Goal: Task Accomplishment & Management: Use online tool/utility

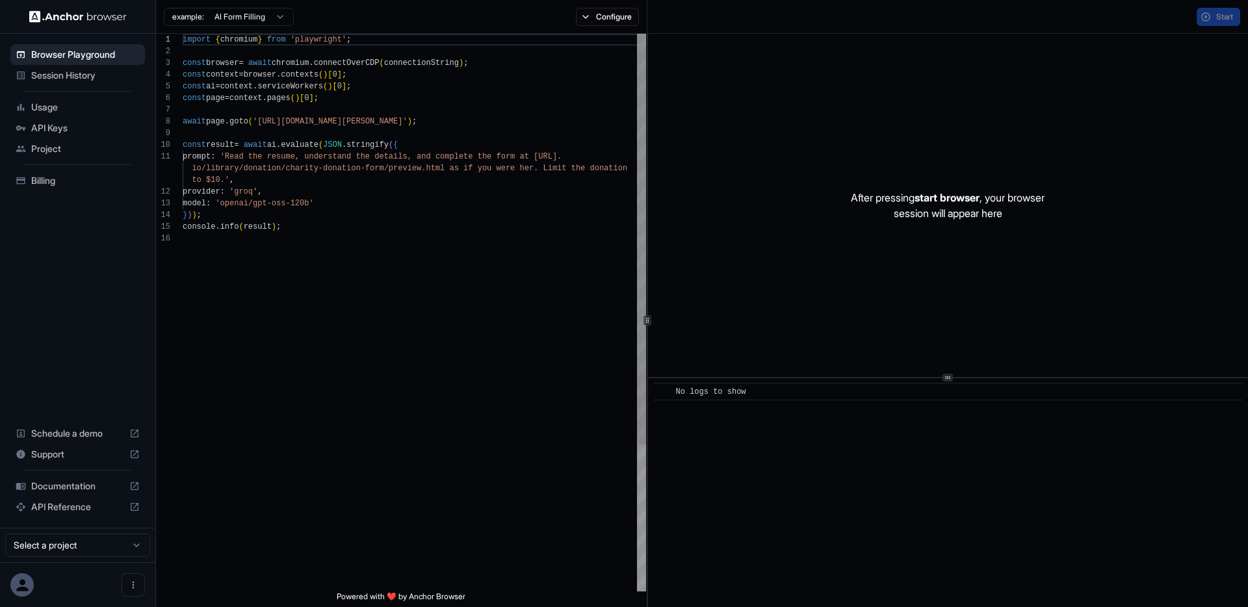
scroll to position [117, 0]
click at [81, 72] on span "Session History" at bounding box center [85, 75] width 109 height 13
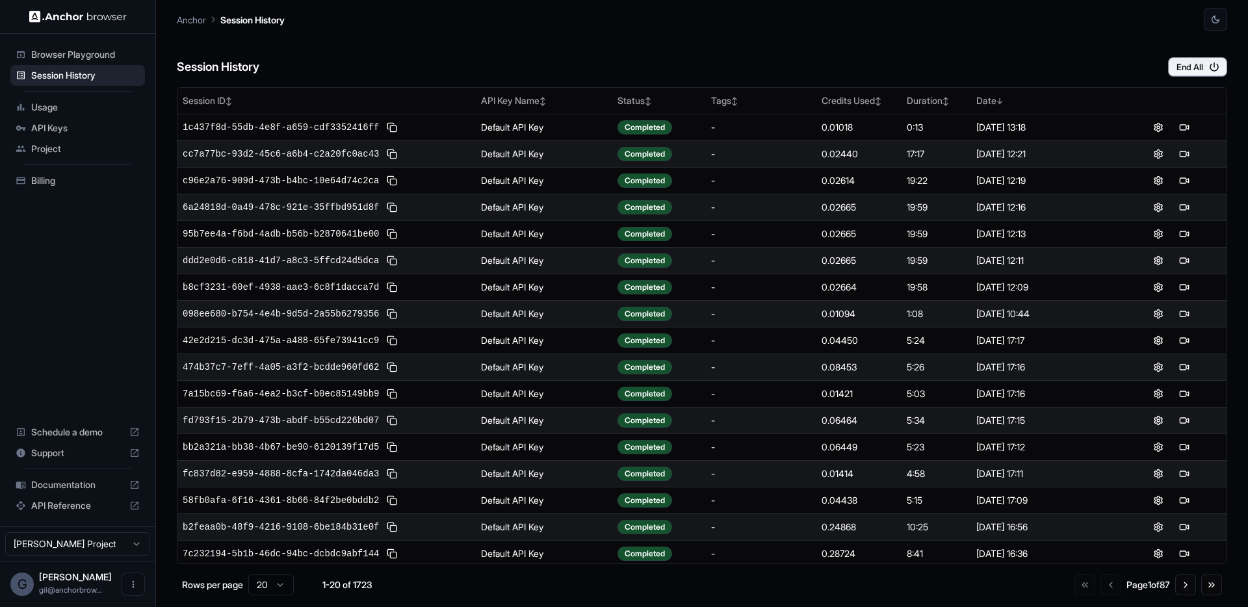
click at [83, 57] on span "Browser Playground" at bounding box center [85, 54] width 109 height 13
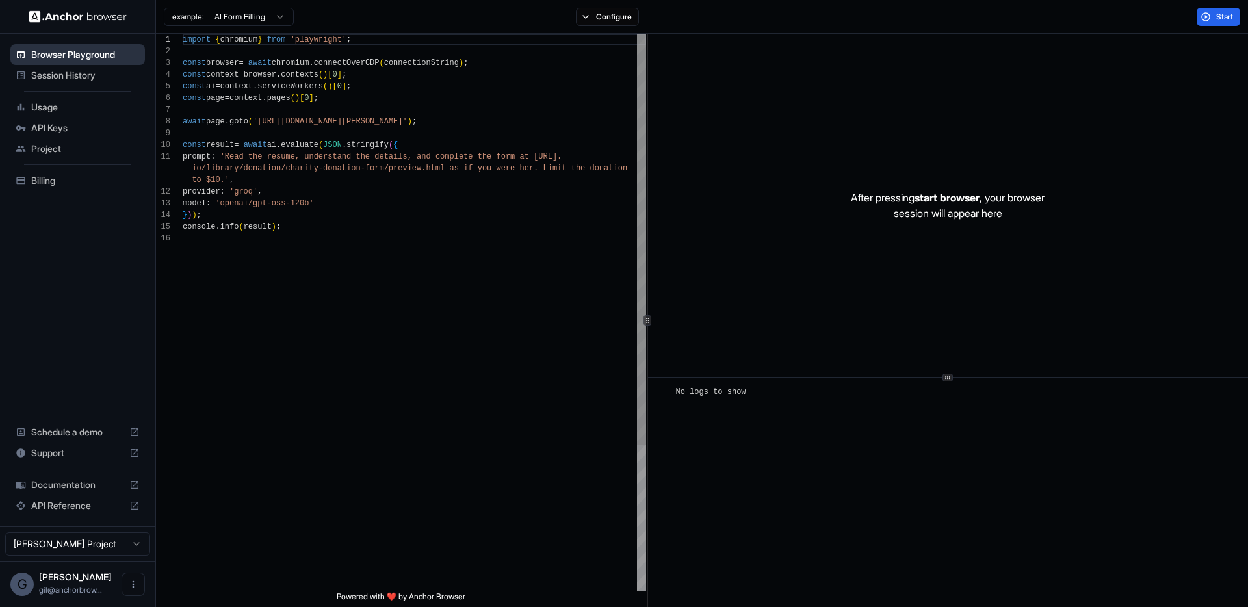
scroll to position [117, 0]
click at [255, 22] on html "Browser Playground Session History Usage API Keys Project Billing Schedule a de…" at bounding box center [624, 303] width 1248 height 607
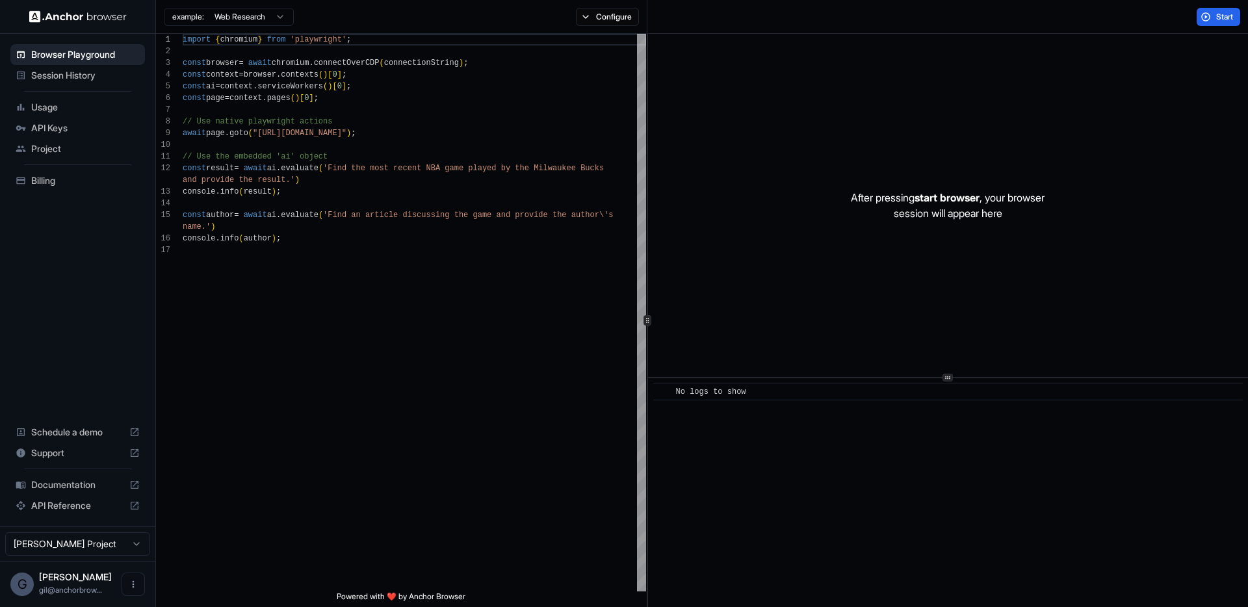
click at [272, 18] on html "Browser Playground Session History Usage API Keys Project Billing Schedule a de…" at bounding box center [624, 303] width 1248 height 607
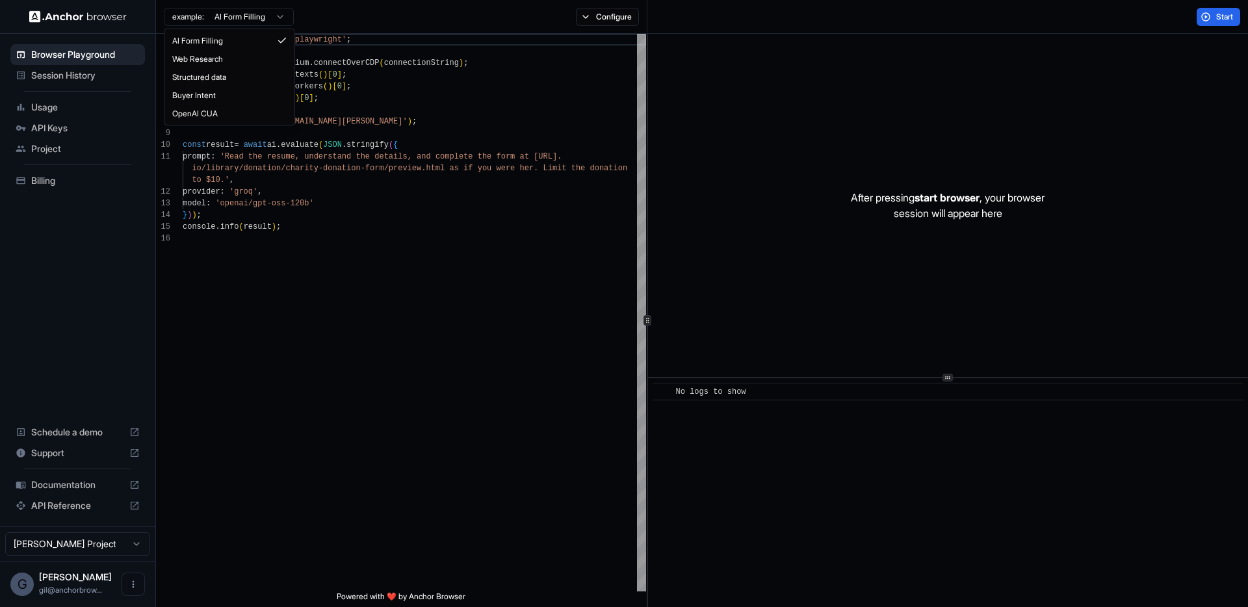
click at [264, 22] on html "Browser Playground Session History Usage API Keys Project Billing Schedule a de…" at bounding box center [624, 303] width 1248 height 607
type textarea "**********"
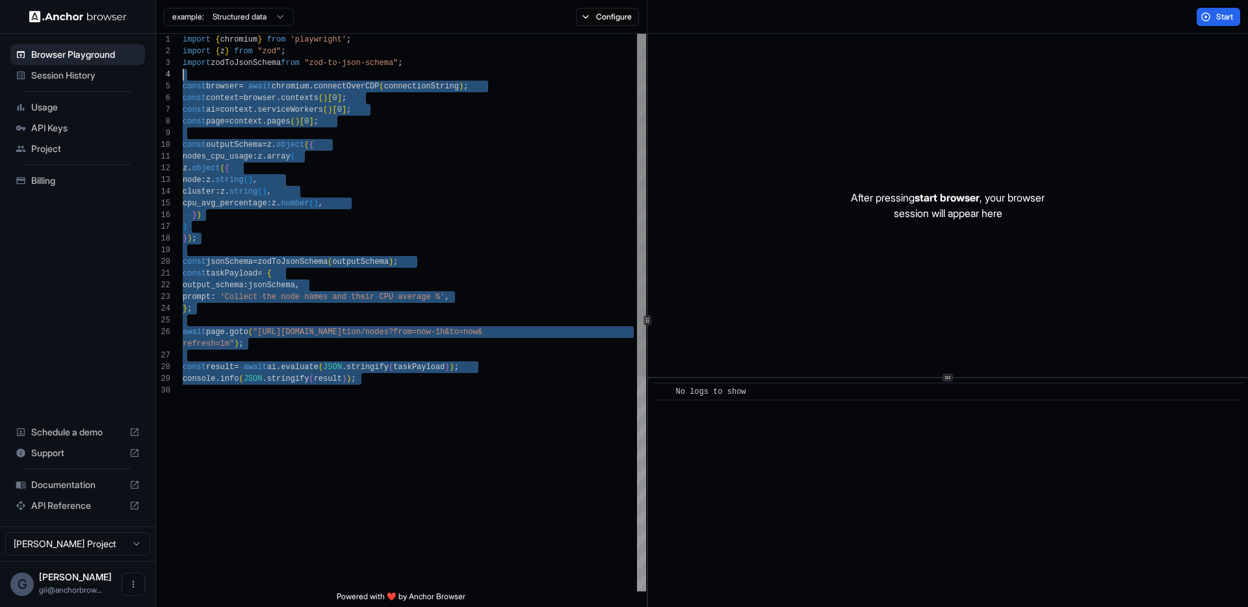
scroll to position [35, 0]
drag, startPoint x: 435, startPoint y: 412, endPoint x: 224, endPoint y: 73, distance: 399.2
click at [224, 73] on div "import zodToJsonSchema from "zod-to-json-schema" ; const browser = await chromi…" at bounding box center [414, 488] width 463 height 908
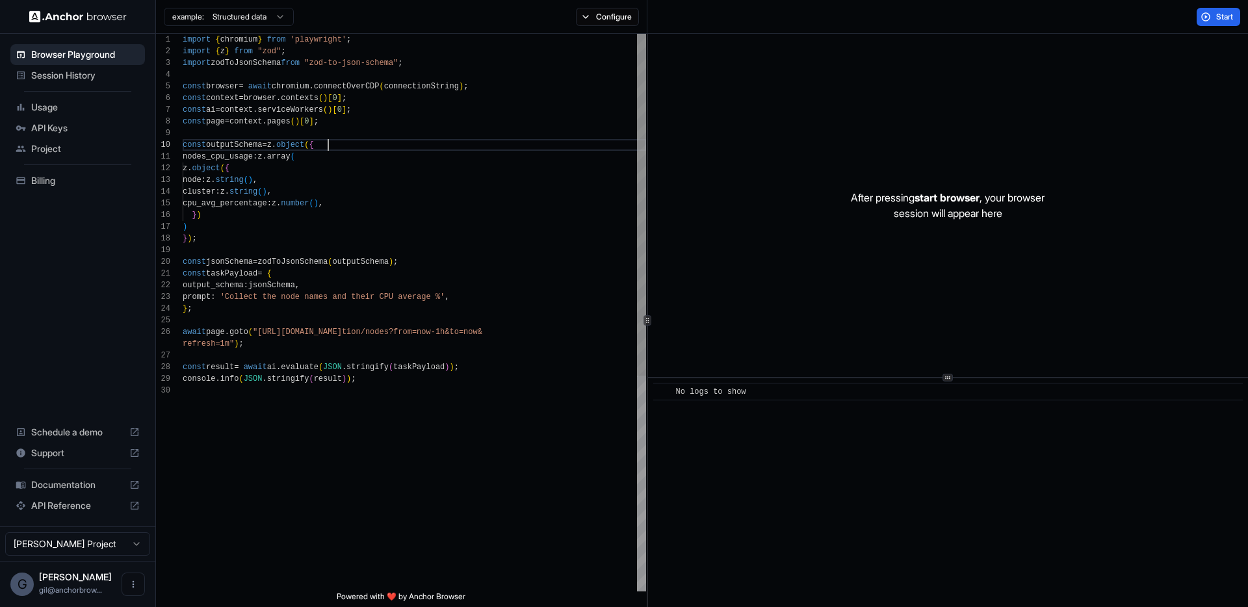
click at [404, 149] on div "import zodToJsonSchema from "zod-to-json-schema" ; const browser = await chromi…" at bounding box center [414, 488] width 463 height 908
click at [235, 16] on html "Browser Playground Session History Usage API Keys Project Billing Schedule a de…" at bounding box center [624, 303] width 1248 height 607
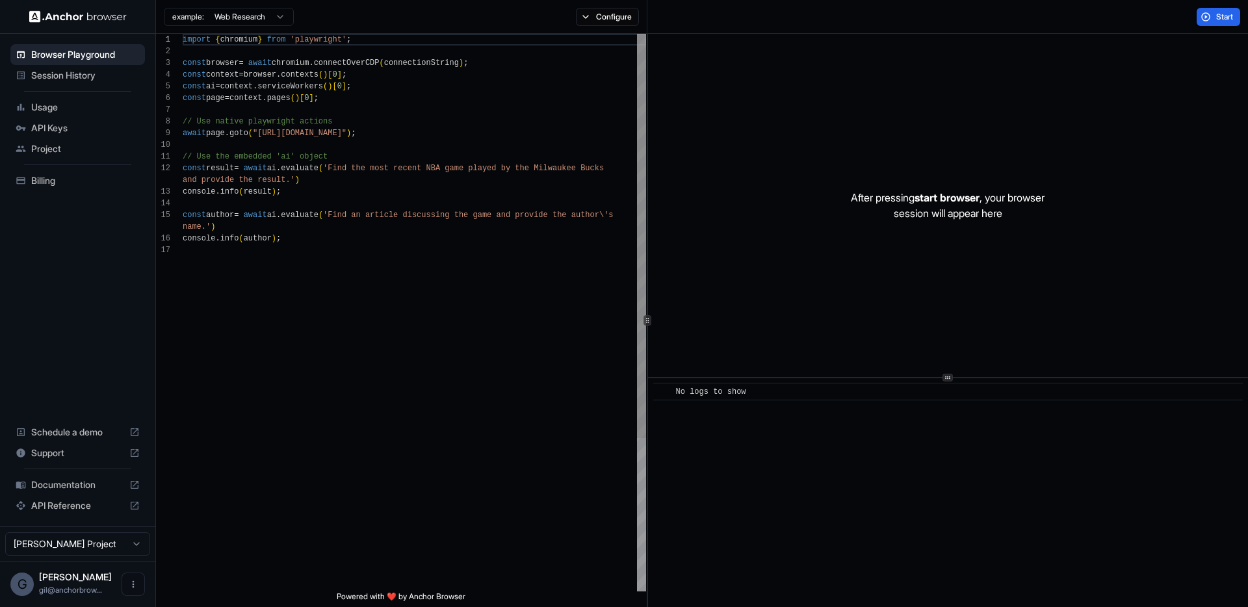
scroll to position [94, 0]
drag, startPoint x: 262, startPoint y: 133, endPoint x: 401, endPoint y: 131, distance: 139.1
click at [401, 131] on div "import { chromium } from 'playwright' ; const browser = await chromium . connec…" at bounding box center [414, 418] width 463 height 768
click at [487, 149] on div "import { chromium } from 'playwright' ; const browser = await chromium . connec…" at bounding box center [414, 418] width 463 height 768
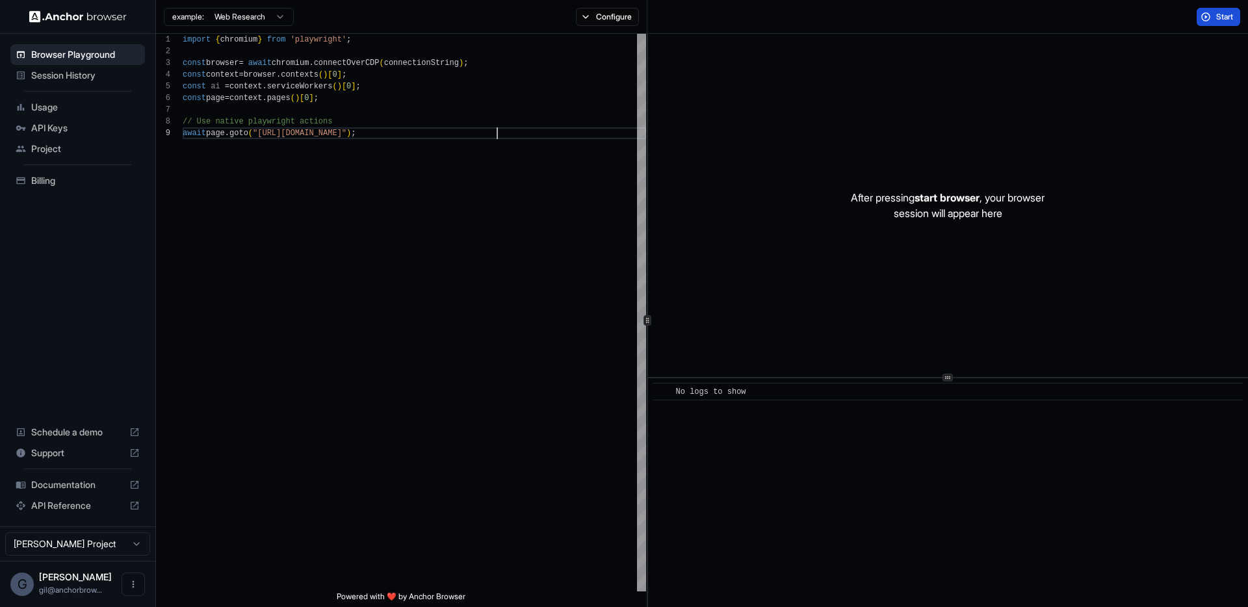
click at [1205, 19] on button "Start" at bounding box center [1218, 17] width 44 height 18
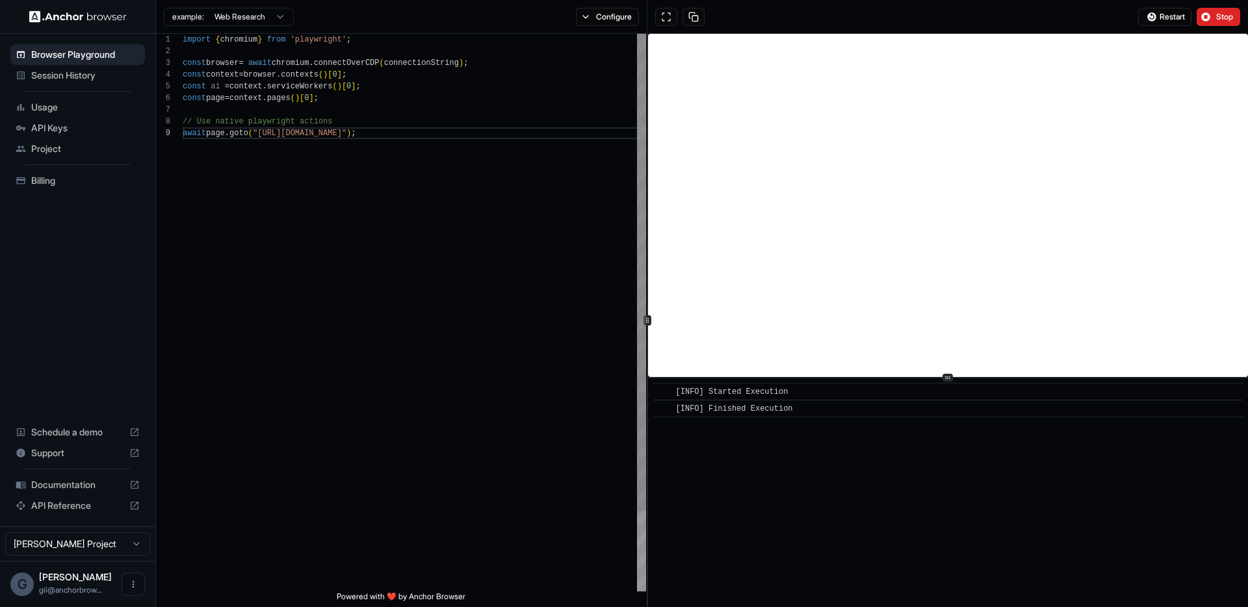
click at [526, 202] on div "import { chromium } from 'playwright' ; const browser = await chromium . connec…" at bounding box center [414, 359] width 463 height 651
click at [61, 125] on span "API Keys" at bounding box center [85, 128] width 109 height 13
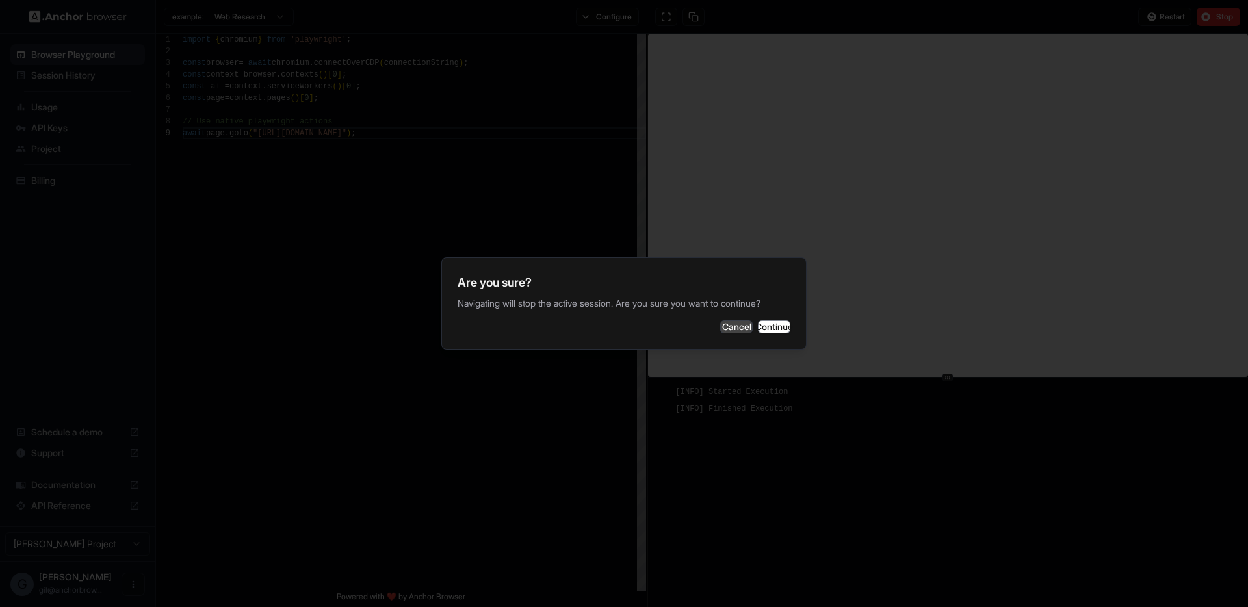
click at [720, 331] on button "Cancel" at bounding box center [736, 326] width 32 height 13
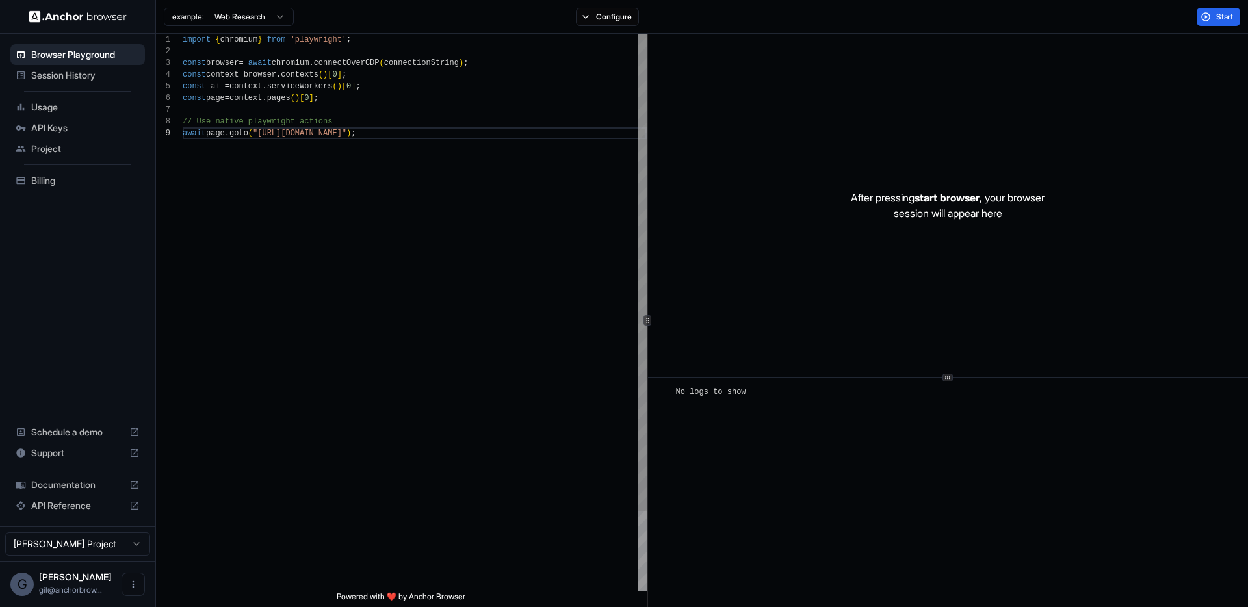
click at [457, 207] on div "import { chromium } from 'playwright' ; const browser = await chromium . connec…" at bounding box center [415, 359] width 464 height 651
click at [261, 134] on div "import { chromium } from 'playwright' ; const browser = await chromium . connec…" at bounding box center [415, 359] width 464 height 651
type textarea "**********"
click at [1224, 19] on span "Start" at bounding box center [1225, 17] width 18 height 10
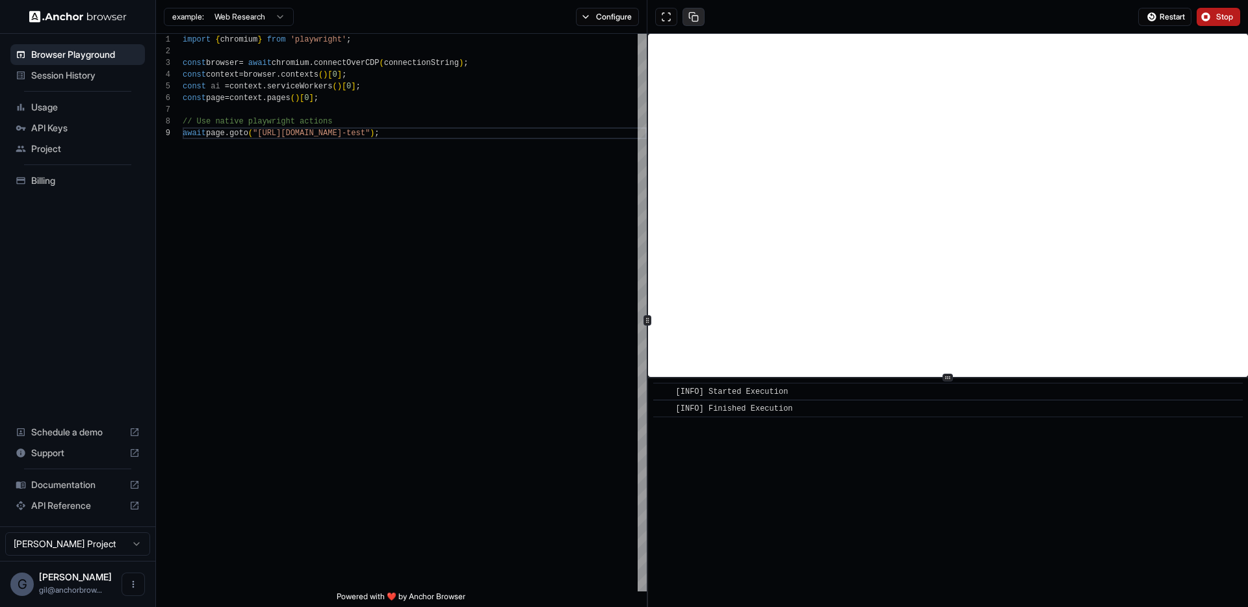
click at [692, 16] on button at bounding box center [693, 17] width 22 height 18
drag, startPoint x: 366, startPoint y: 71, endPoint x: 179, endPoint y: 64, distance: 186.6
click at [183, 64] on div "import { chromium } from 'playwright' ; const browser = await chromium . connec…" at bounding box center [415, 359] width 464 height 651
click at [691, 15] on button at bounding box center [693, 17] width 22 height 18
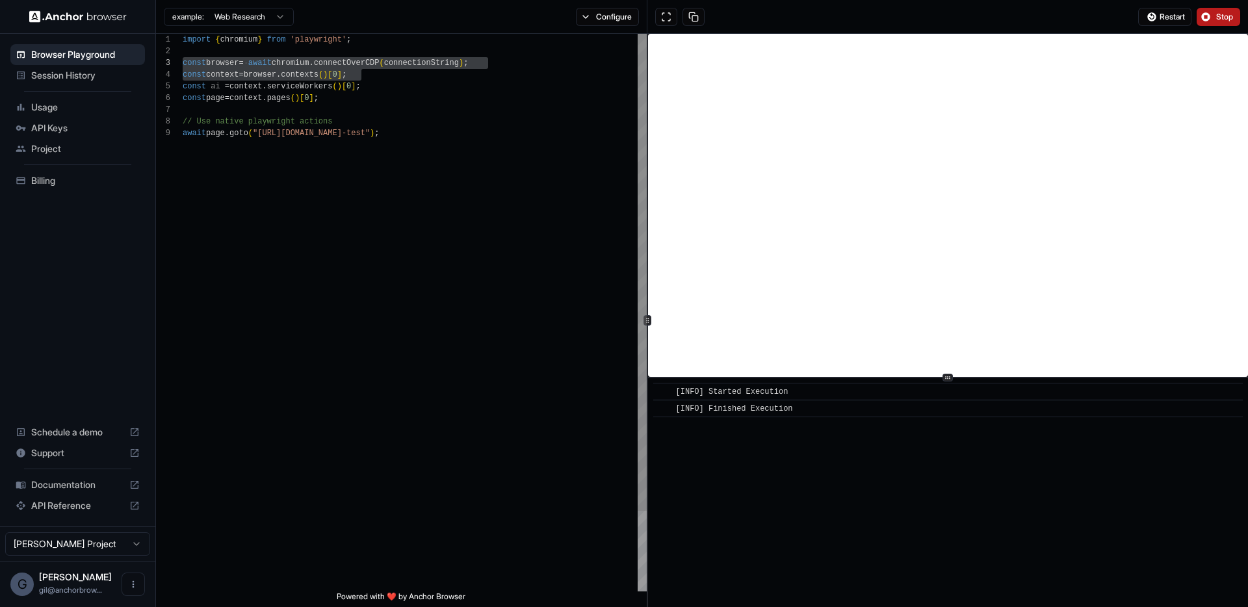
click at [556, 206] on div "import { chromium } from 'playwright' ; const browser = await chromium . connec…" at bounding box center [415, 359] width 464 height 651
click at [692, 15] on button at bounding box center [693, 17] width 22 height 18
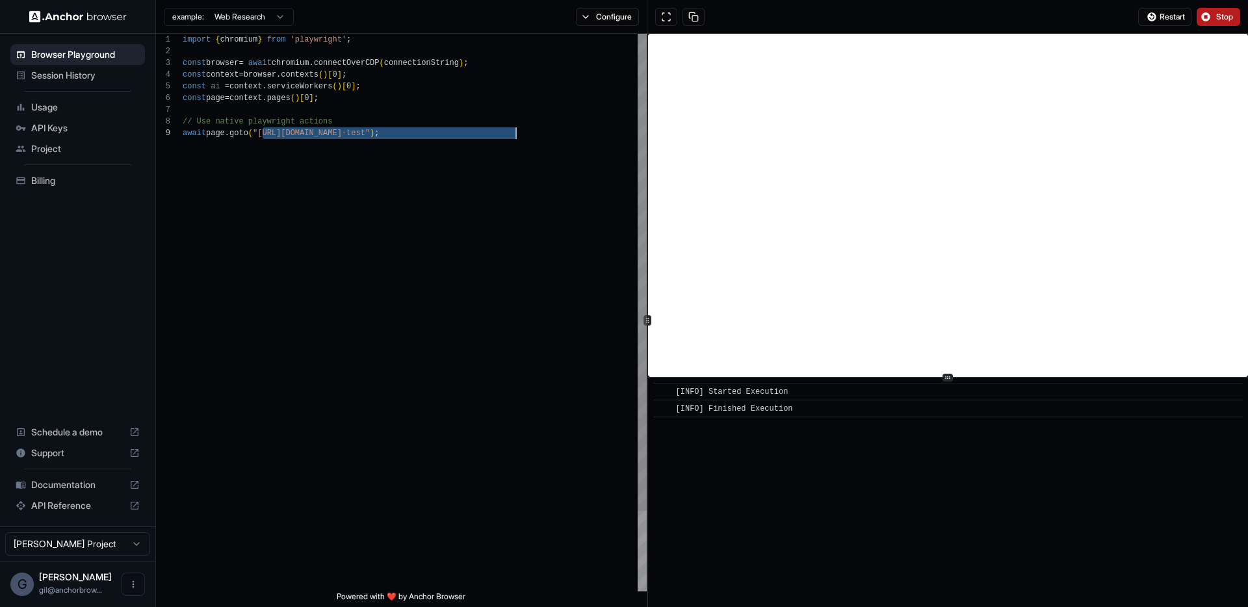
drag, startPoint x: 262, startPoint y: 133, endPoint x: 514, endPoint y: 135, distance: 252.1
click at [514, 135] on div "import { chromium } from 'playwright' ; const browser = await chromium . connec…" at bounding box center [415, 359] width 464 height 651
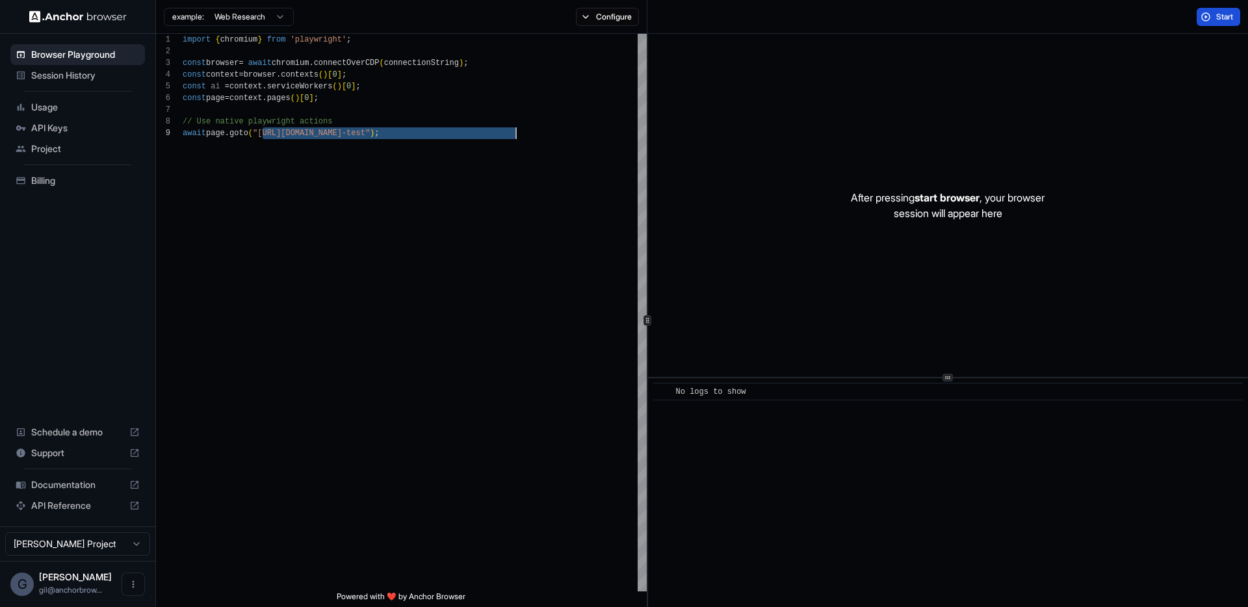
click at [1216, 12] on span "Start" at bounding box center [1225, 17] width 18 height 10
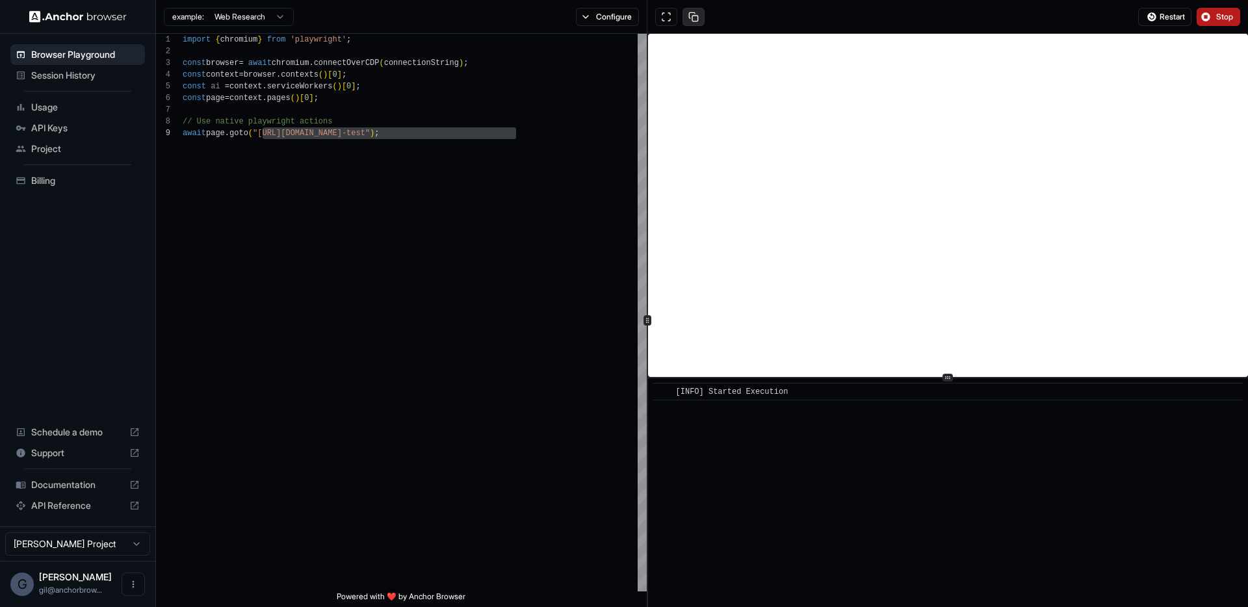
click at [698, 18] on button at bounding box center [693, 17] width 22 height 18
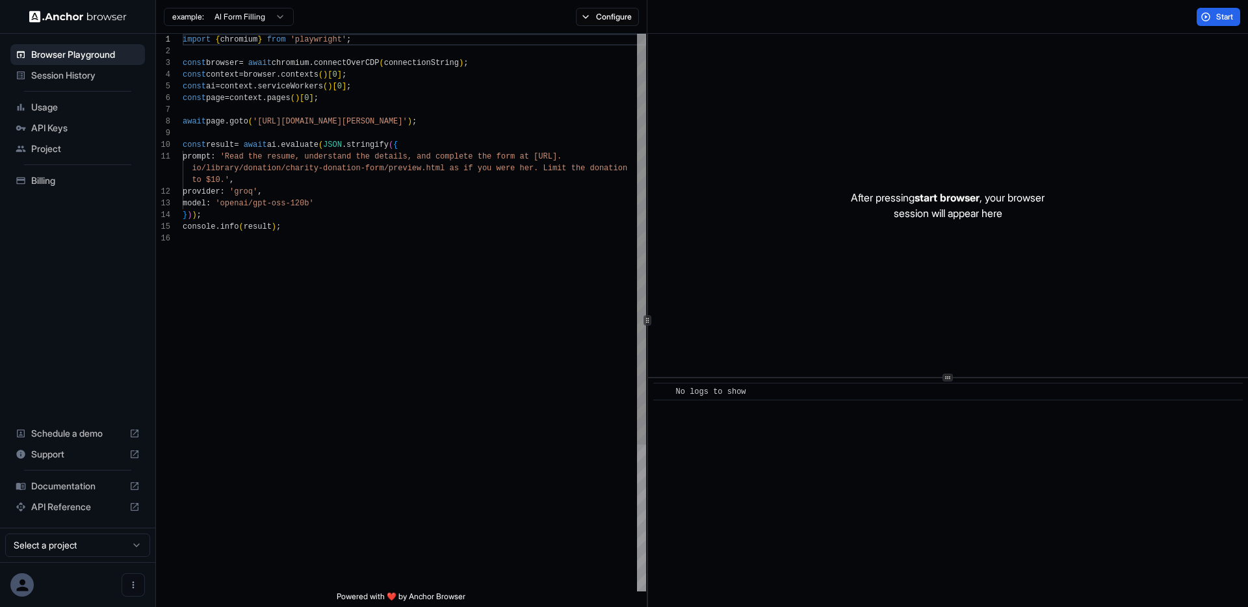
scroll to position [117, 0]
click at [73, 72] on span "Session History" at bounding box center [85, 75] width 109 height 13
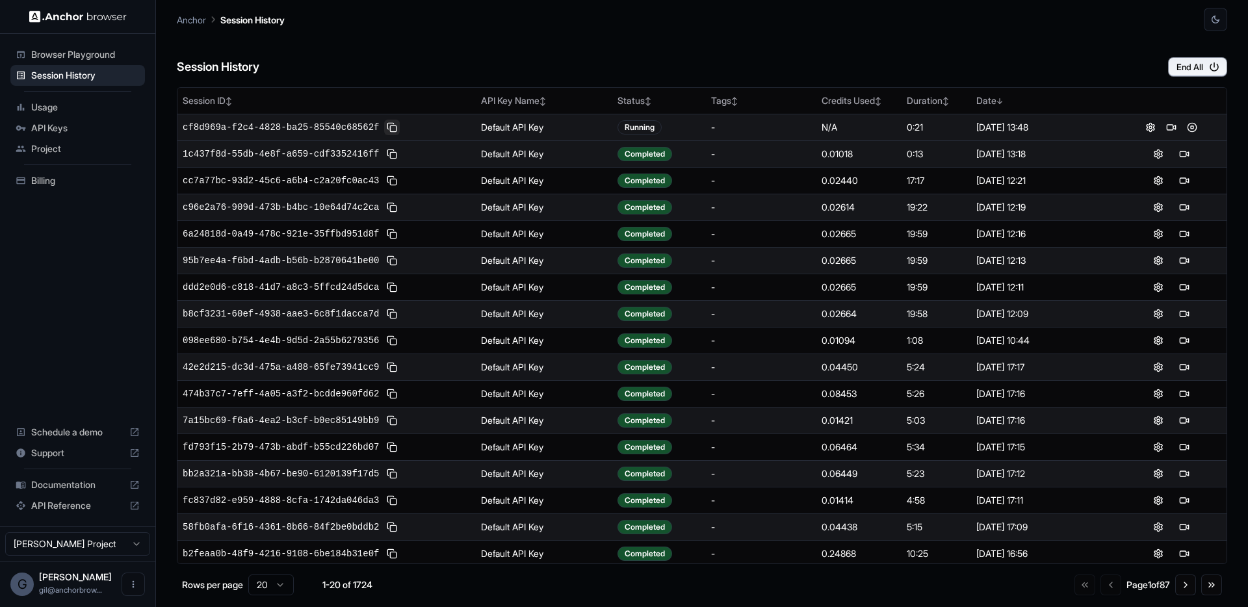
click at [389, 126] on button at bounding box center [392, 128] width 16 height 16
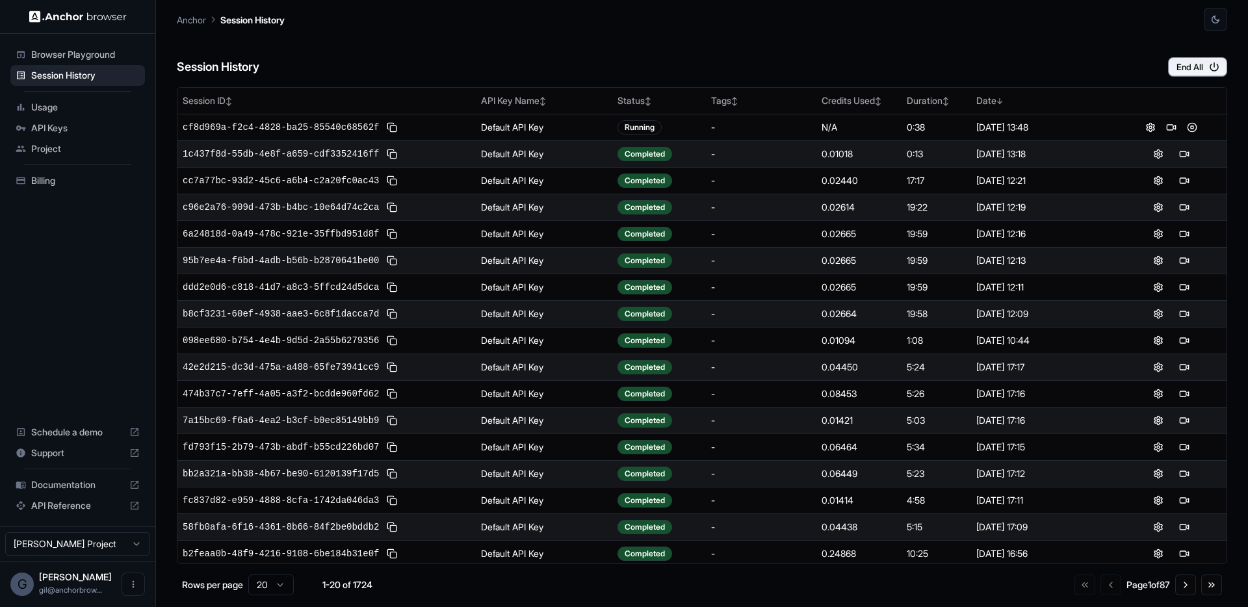
click at [63, 118] on div "API Keys" at bounding box center [77, 128] width 135 height 21
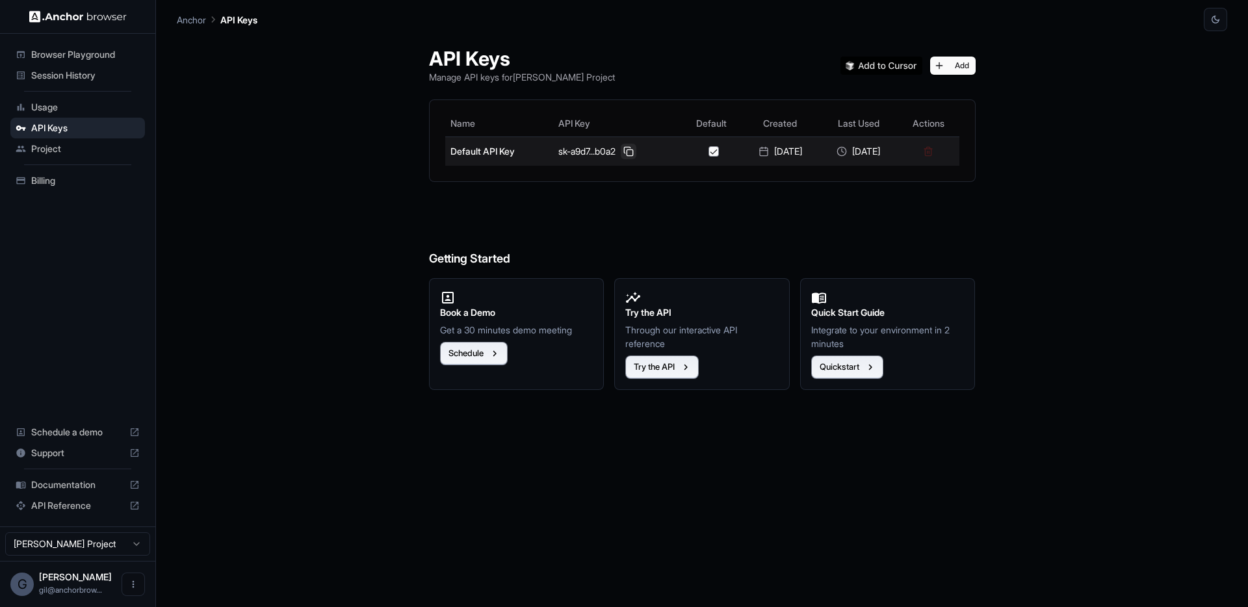
click at [624, 152] on button at bounding box center [629, 152] width 16 height 16
click at [630, 151] on button at bounding box center [629, 152] width 16 height 16
